Goal: Information Seeking & Learning: Check status

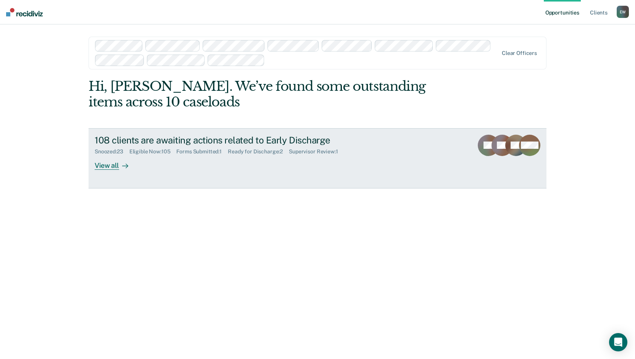
click at [112, 167] on div "View all" at bounding box center [116, 162] width 43 height 15
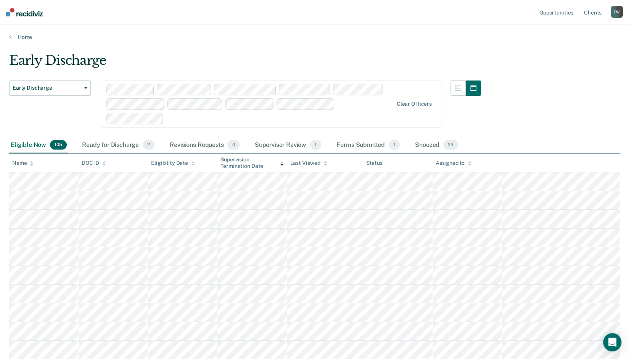
click at [458, 161] on div "Assigned to" at bounding box center [453, 163] width 36 height 6
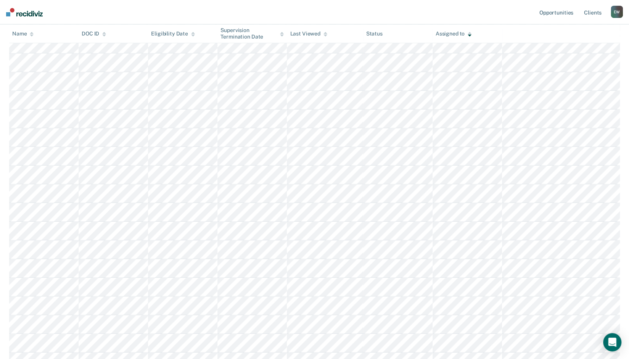
scroll to position [455, 0]
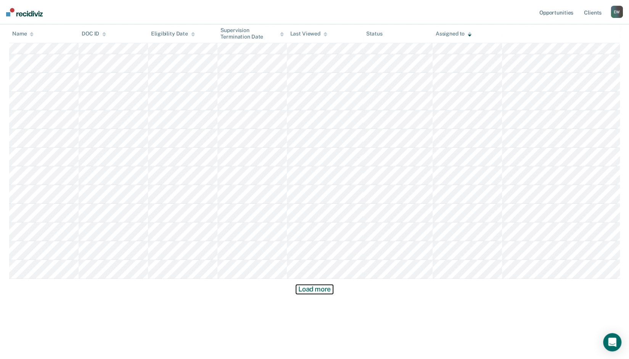
click at [318, 287] on button "Load more" at bounding box center [314, 288] width 37 height 9
click at [317, 288] on button "Load more" at bounding box center [314, 288] width 37 height 9
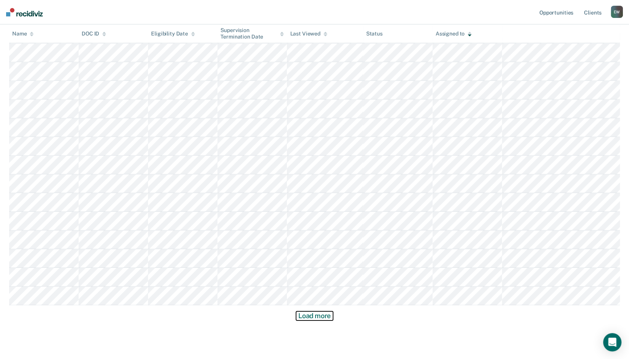
scroll to position [1576, 0]
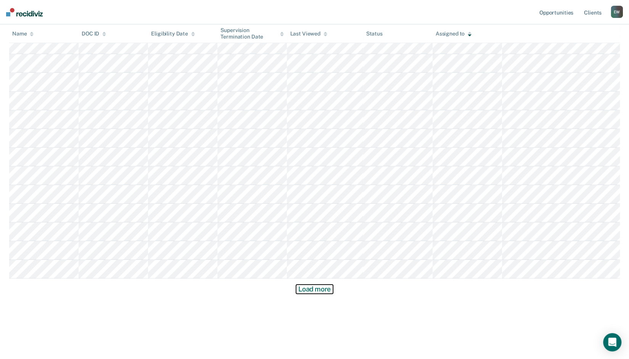
click at [321, 287] on button "Load more" at bounding box center [314, 288] width 37 height 9
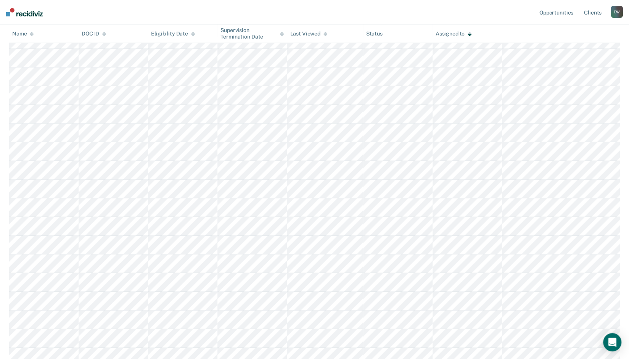
scroll to position [1219, 0]
